Goal: Navigation & Orientation: Find specific page/section

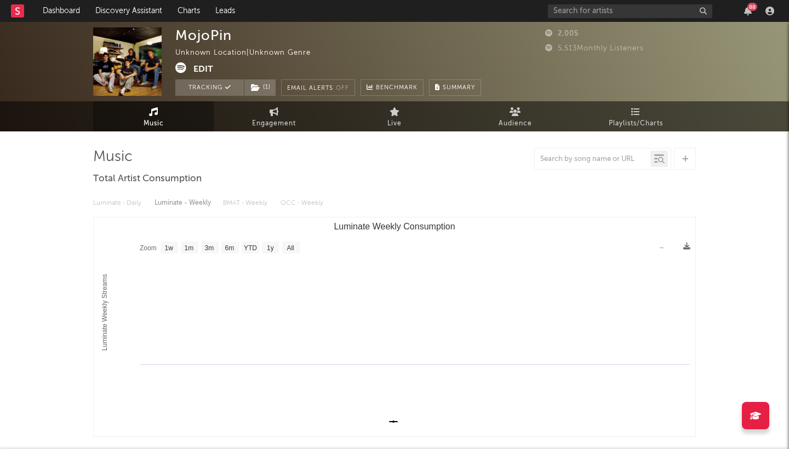
select select "1w"
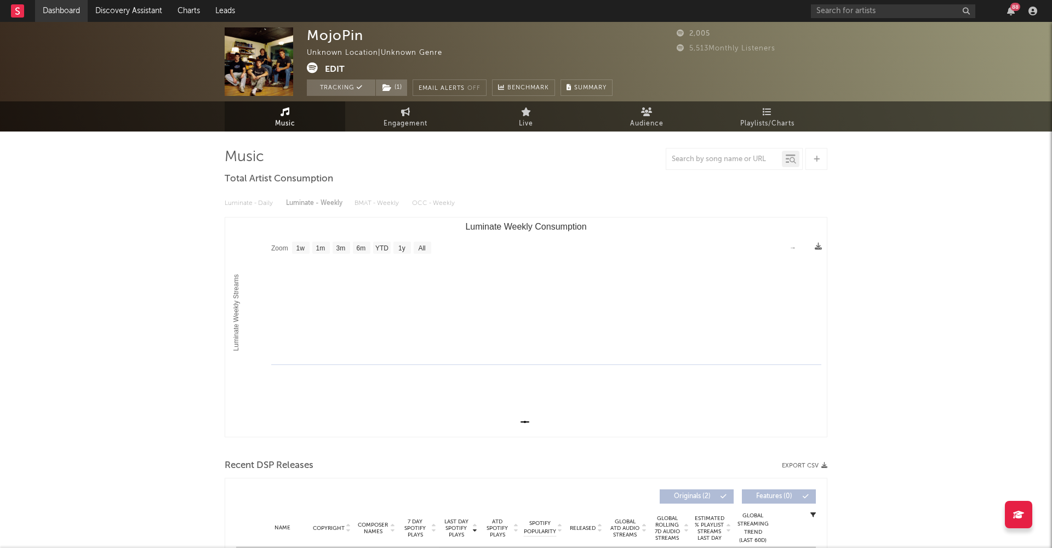
click at [60, 3] on link "Dashboard" at bounding box center [61, 11] width 53 height 22
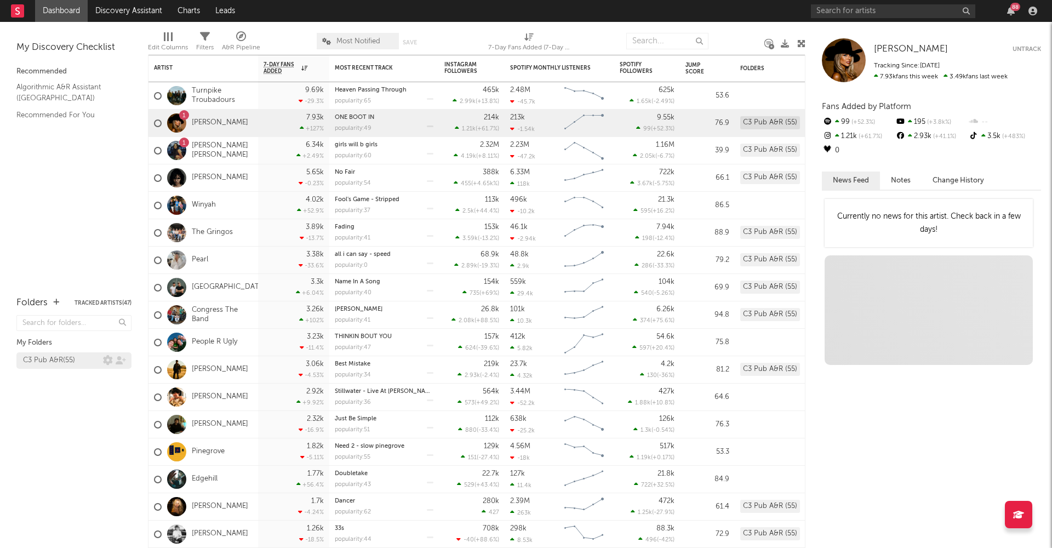
click at [52, 358] on div "C3 Pub A&R ( 55 )" at bounding box center [49, 360] width 52 height 13
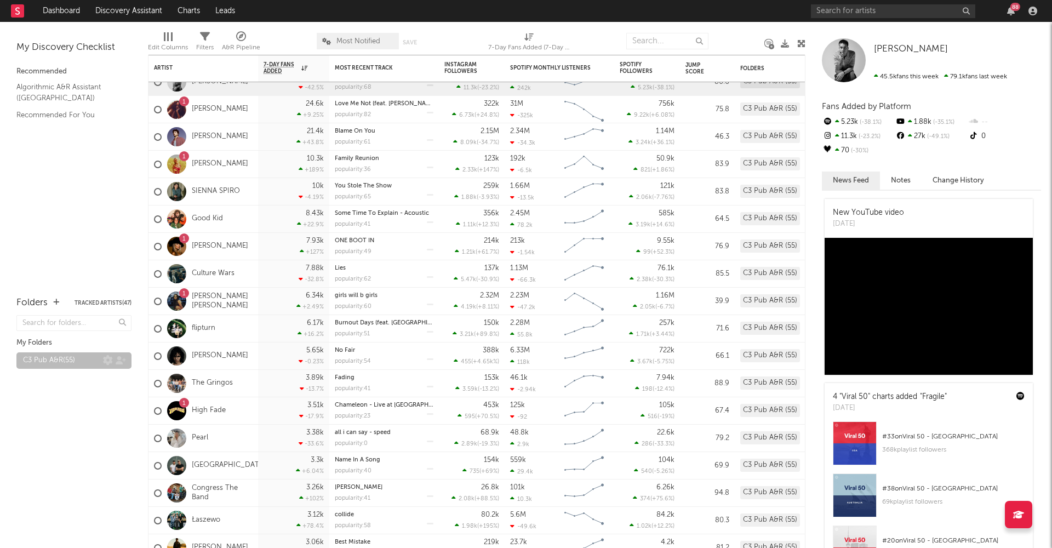
click at [56, 361] on div "C3 Pub A&R ( 55 )" at bounding box center [49, 360] width 52 height 13
click at [120, 359] on icon at bounding box center [121, 360] width 10 height 8
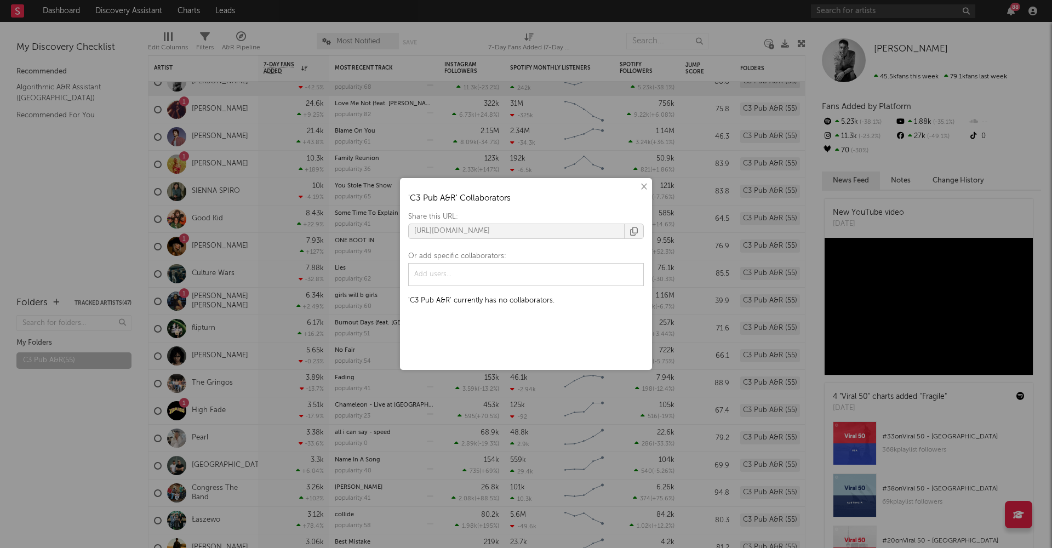
click at [633, 232] on icon "button" at bounding box center [634, 231] width 8 height 9
click at [644, 187] on button "×" at bounding box center [643, 187] width 12 height 12
